Goal: Task Accomplishment & Management: Manage account settings

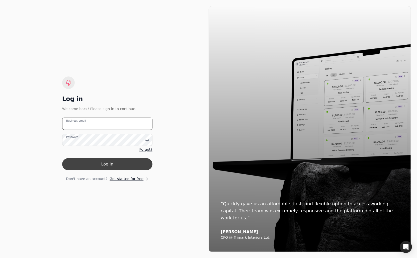
type email "[PERSON_NAME][EMAIL_ADDRESS][DOMAIN_NAME]"
click at [120, 162] on button "Log in" at bounding box center [107, 164] width 90 height 12
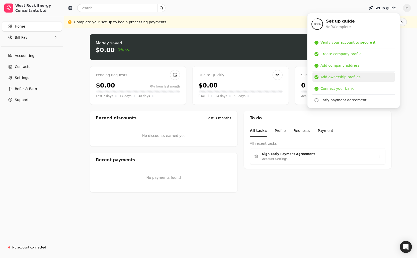
click at [345, 77] on div "Add ownership profiles" at bounding box center [340, 76] width 40 height 5
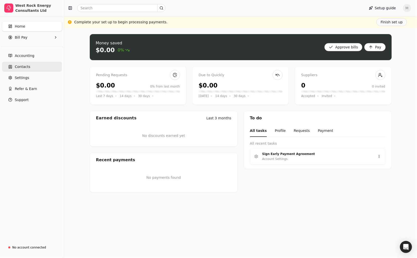
click at [30, 67] on link "Contacts" at bounding box center [32, 67] width 60 height 10
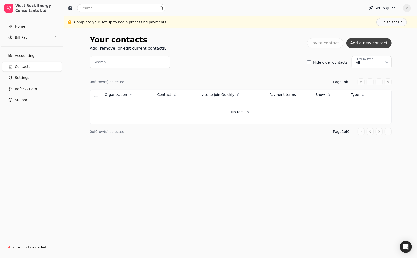
click at [373, 42] on button "Add a new contact" at bounding box center [368, 43] width 45 height 10
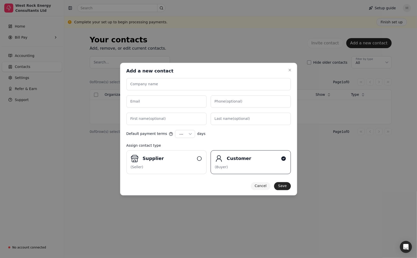
click at [268, 185] on button "Cancel" at bounding box center [261, 186] width 20 height 8
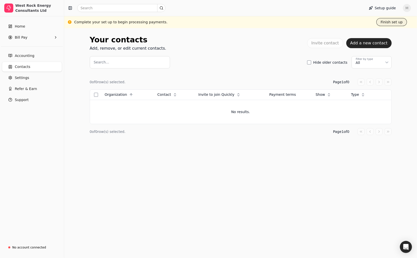
click at [394, 22] on button "Finish set up" at bounding box center [391, 22] width 31 height 8
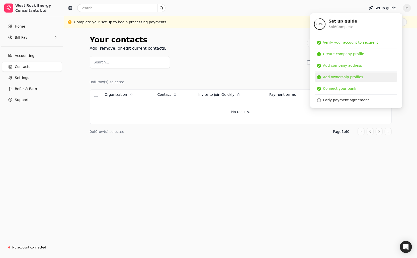
click at [328, 78] on div "Add ownership profiles" at bounding box center [343, 76] width 40 height 5
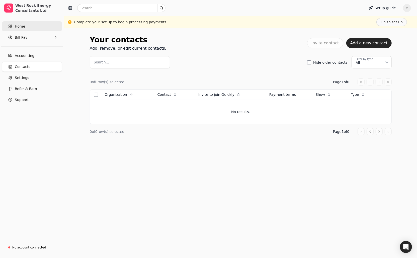
click at [25, 23] on link "Home" at bounding box center [32, 26] width 60 height 10
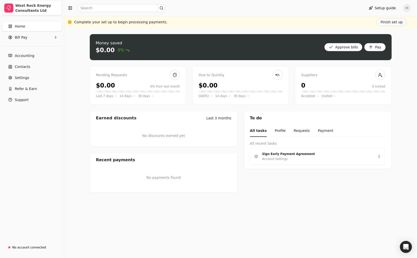
click at [36, 9] on div "West Rock Energy Consultants Ltd" at bounding box center [37, 8] width 44 height 10
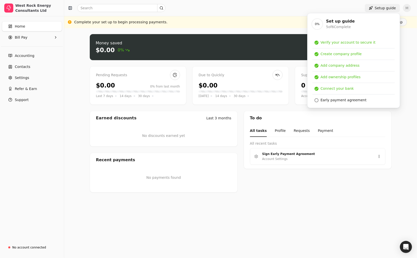
click at [383, 7] on button "Setup guide" at bounding box center [382, 8] width 35 height 8
click at [408, 9] on span "M" at bounding box center [407, 8] width 8 height 8
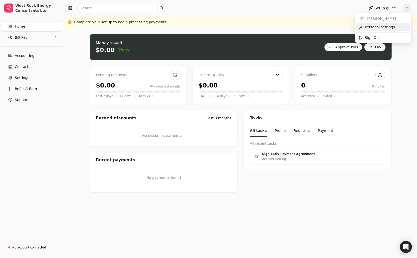
click at [373, 28] on span "Personal settings" at bounding box center [380, 27] width 30 height 5
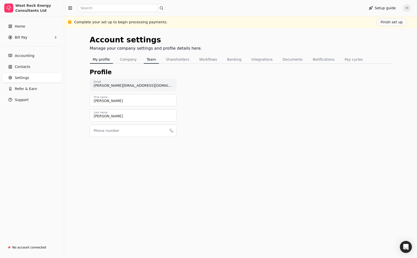
click at [149, 58] on button "Team" at bounding box center [151, 59] width 15 height 8
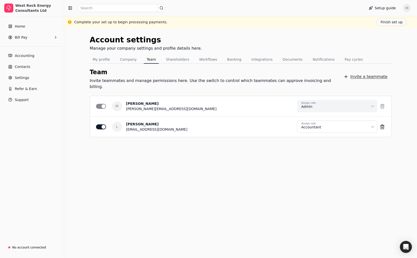
click at [351, 74] on button "Invite a teammate" at bounding box center [365, 77] width 52 height 10
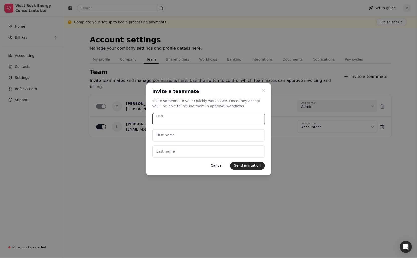
click at [199, 117] on input "Email" at bounding box center [208, 119] width 112 height 12
type input "S"
type input "[PERSON_NAME][EMAIL_ADDRESS][DOMAIN_NAME]"
click at [186, 134] on name "First name" at bounding box center [208, 135] width 112 height 12
type name "[PERSON_NAME]"
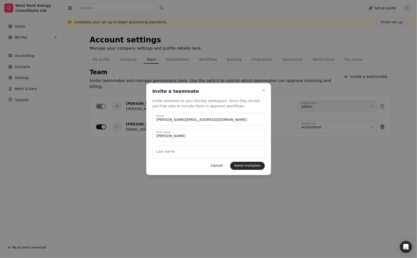
click at [169, 151] on label "Last name" at bounding box center [165, 151] width 18 height 5
click at [169, 151] on name "Last name" at bounding box center [208, 151] width 112 height 12
type name "[PERSON_NAME]"
click at [251, 166] on button "Send invitation" at bounding box center [247, 166] width 35 height 8
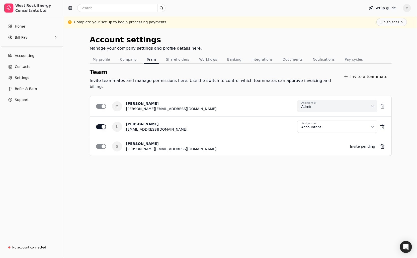
click at [404, 7] on span "M" at bounding box center [407, 8] width 8 height 8
click at [379, 37] on link "Sign Out" at bounding box center [383, 38] width 54 height 8
